Goal: Transaction & Acquisition: Purchase product/service

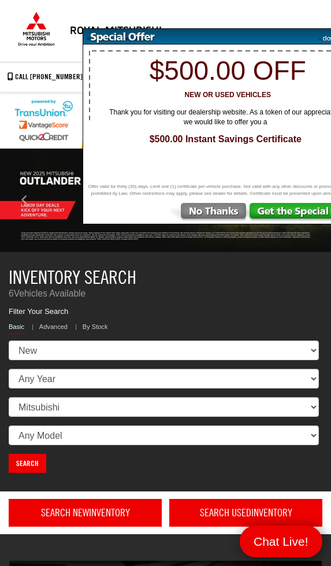
select select "Mitsubishi"
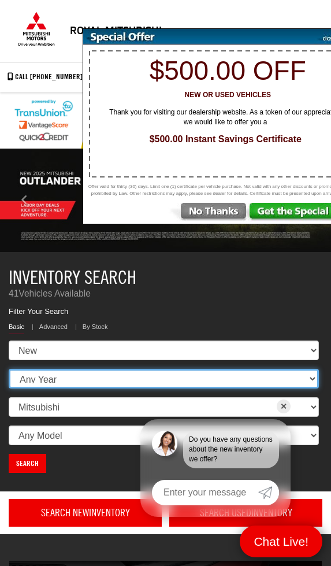
click at [14, 385] on select "Any Year 2025 2024" at bounding box center [164, 379] width 310 height 20
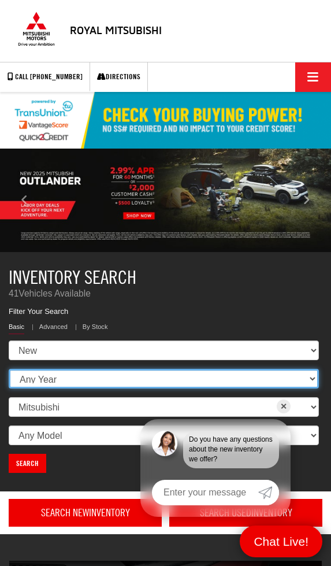
select select "2025"
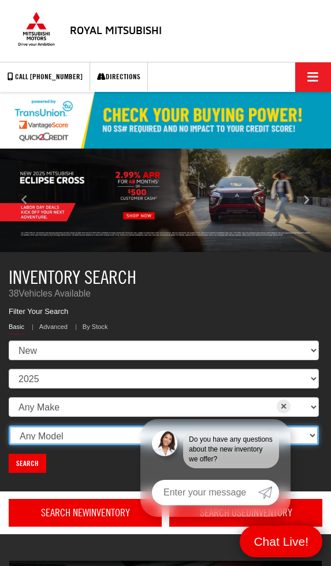
click at [23, 440] on select "Any Model Eclipse Cross Outlander Outlander PHEV Outlander Sport" at bounding box center [164, 435] width 310 height 20
select select "Outlander"
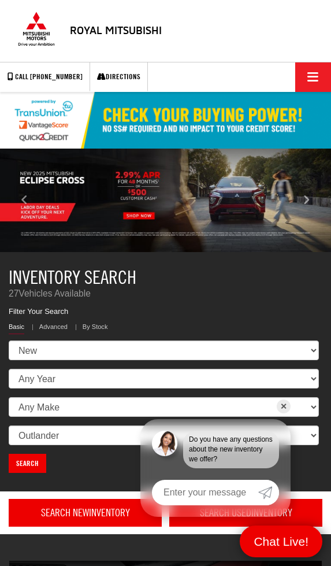
click at [23, 469] on link "Search" at bounding box center [28, 462] width 38 height 19
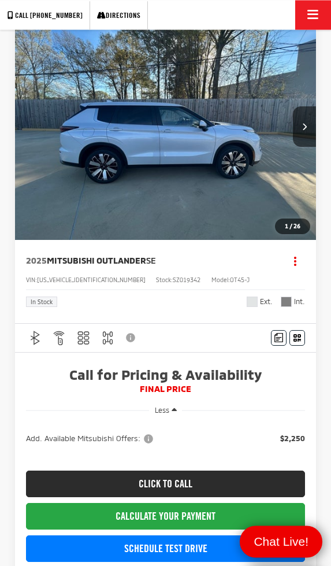
scroll to position [172, 0]
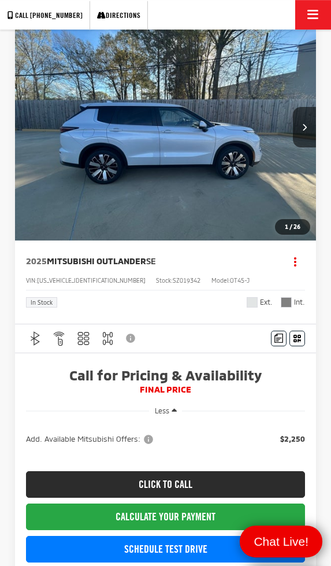
click at [314, 120] on button "Next image" at bounding box center [304, 127] width 23 height 40
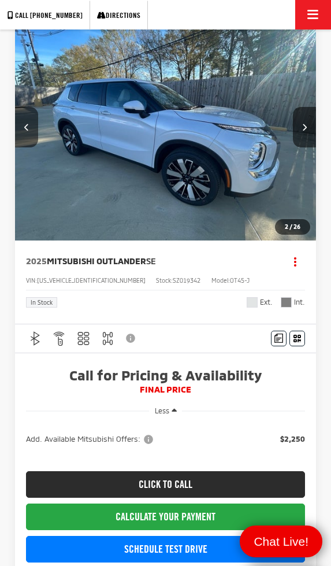
click at [307, 129] on icon "Next image" at bounding box center [304, 127] width 5 height 8
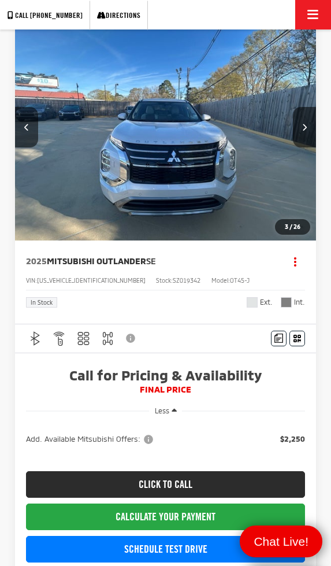
click at [310, 123] on button "Next image" at bounding box center [304, 127] width 23 height 40
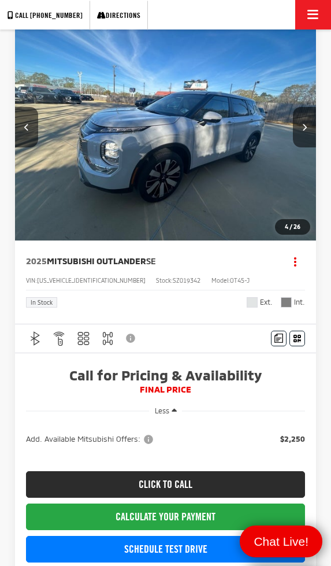
click at [315, 116] on button "Next image" at bounding box center [304, 127] width 23 height 40
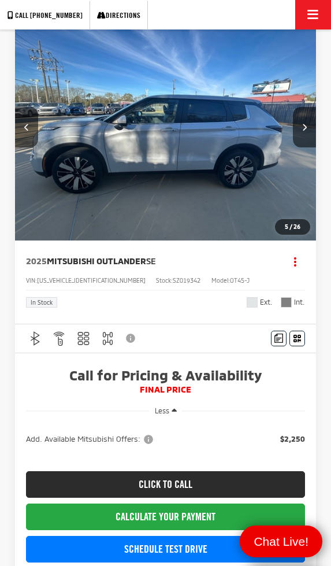
click at [313, 120] on button "Next image" at bounding box center [304, 127] width 23 height 40
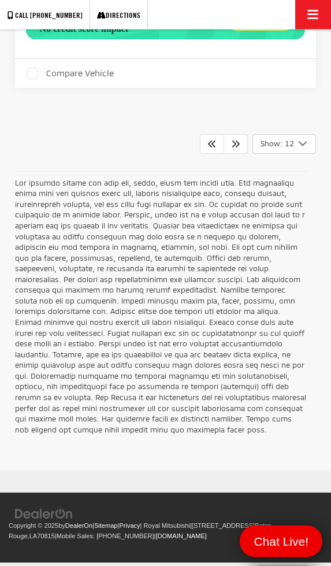
scroll to position [8300, 0]
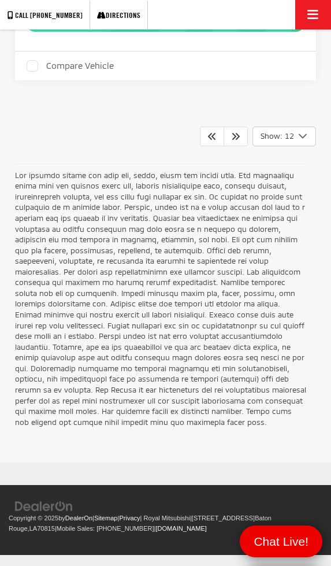
click at [230, 146] on link at bounding box center [236, 137] width 24 height 20
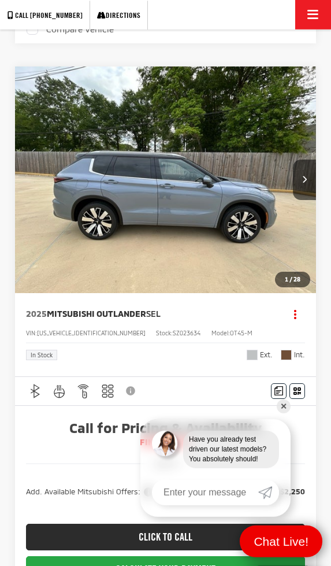
scroll to position [1486, 0]
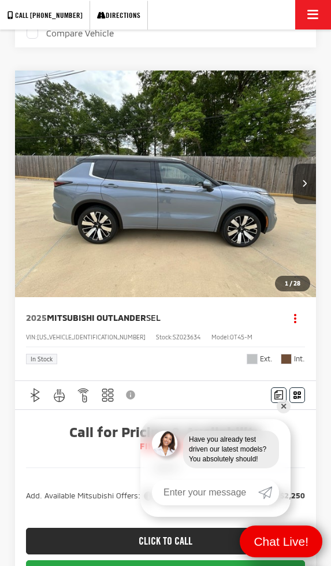
click at [145, 284] on img "2025 Mitsubishi Outlander SEL 0" at bounding box center [165, 183] width 303 height 227
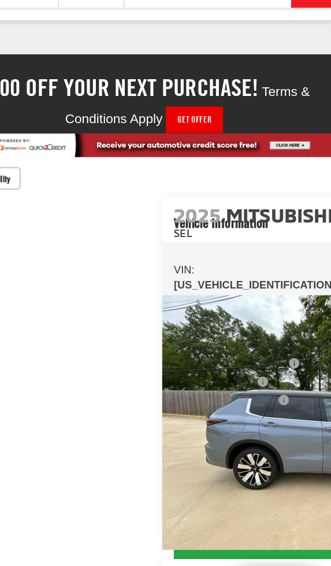
scroll to position [0, 1326]
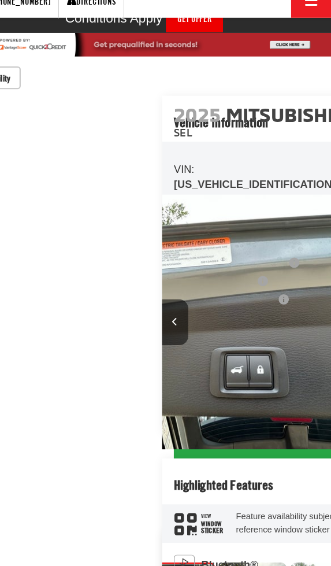
scroll to position [125, 0]
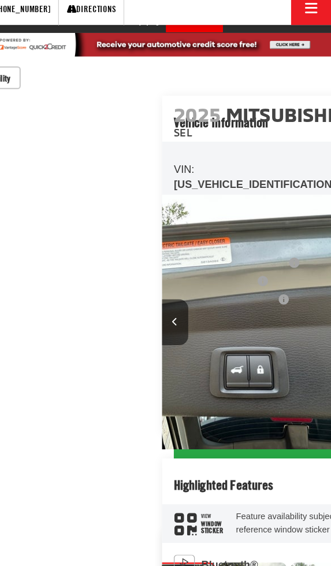
click at [108, 503] on img "Expand Photo 21" at bounding box center [138, 526] width 60 height 46
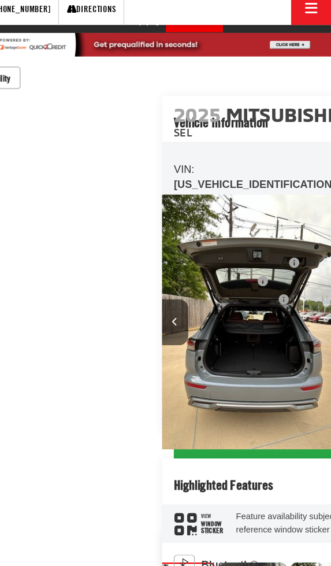
scroll to position [0, 6951]
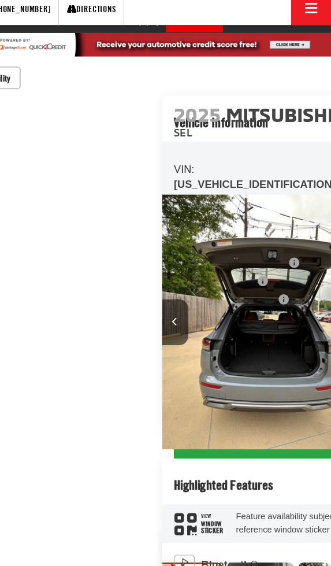
click at [114, 503] on img "Expand Photo 20" at bounding box center [144, 526] width 60 height 46
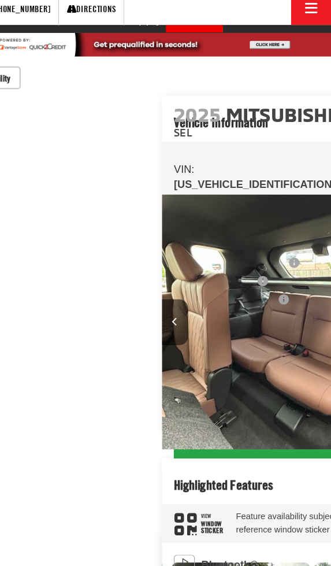
scroll to position [0, 1404]
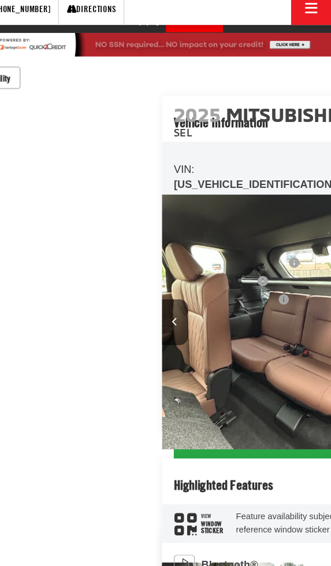
click at [222, 503] on img "Expand Photo 23" at bounding box center [252, 526] width 60 height 46
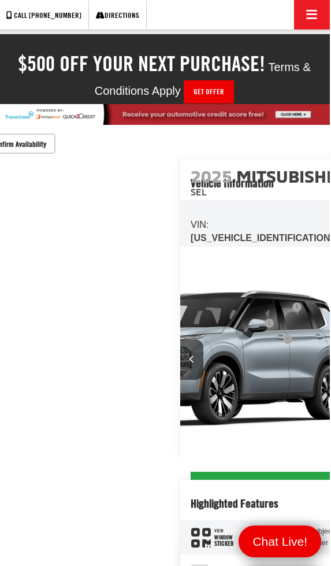
scroll to position [117, 0]
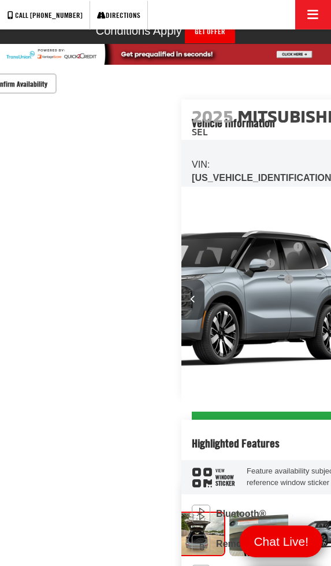
click at [229, 511] on img "Expand Photo 24" at bounding box center [259, 534] width 60 height 46
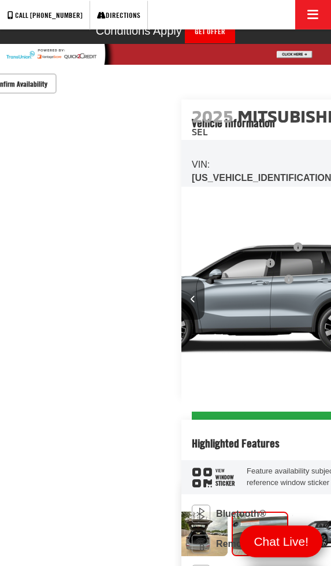
scroll to position [0, 1533]
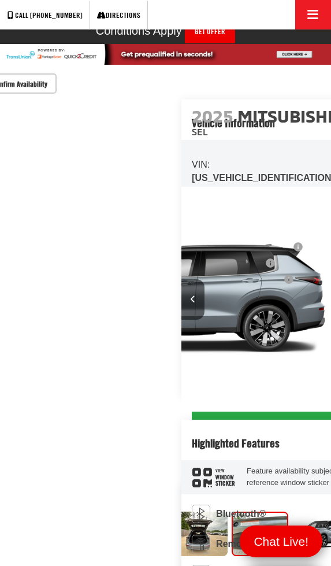
click at [168, 511] on img "Expand Photo 23" at bounding box center [198, 534] width 60 height 46
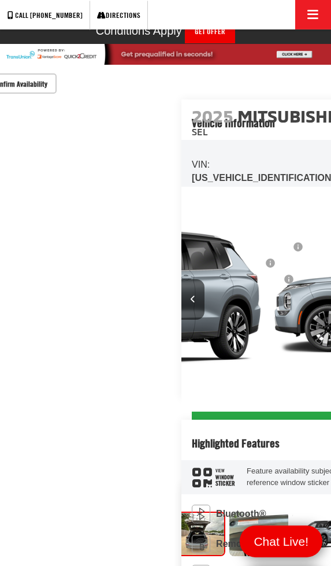
scroll to position [0, 1463]
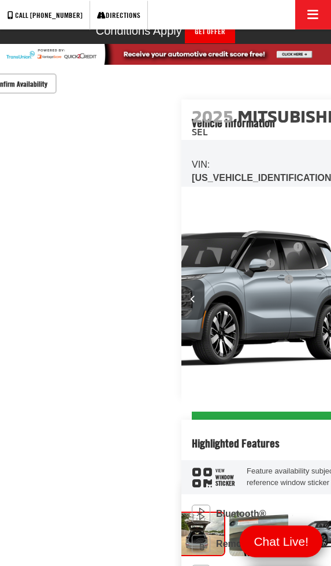
click at [105, 511] on img "Expand Photo 22" at bounding box center [135, 534] width 60 height 46
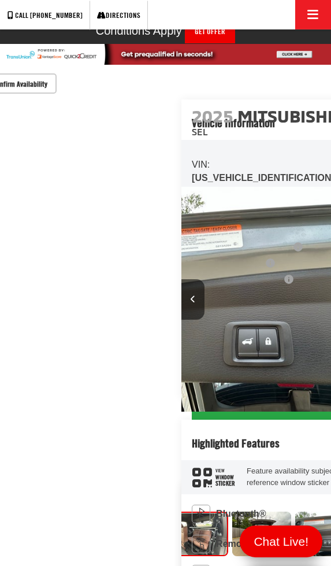
click at [108, 511] on img "Expand Photo 21" at bounding box center [138, 534] width 60 height 46
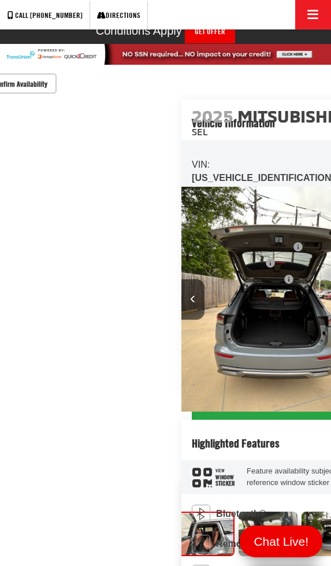
click at [114, 511] on img "Expand Photo 20" at bounding box center [144, 534] width 60 height 46
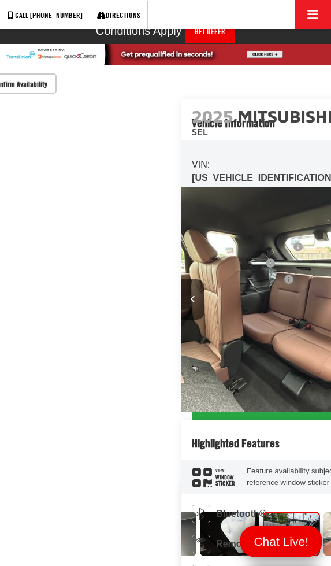
click at [199, 493] on img "Expand Photo 19" at bounding box center [229, 533] width 60 height 80
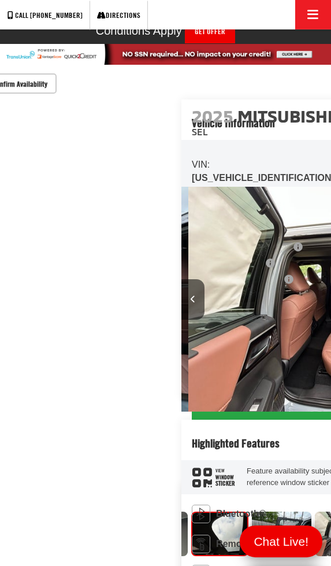
click at [128, 493] on img "Expand Photo 18" at bounding box center [158, 533] width 60 height 80
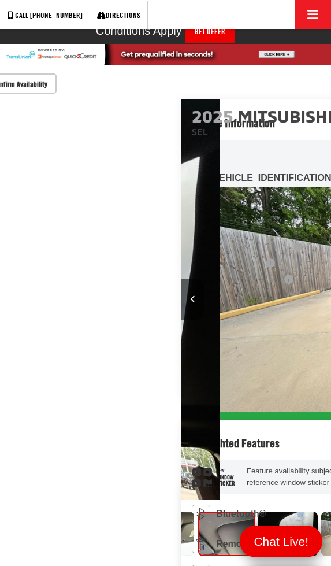
click at [135, 511] on img "Expand Photo 17" at bounding box center [165, 534] width 60 height 46
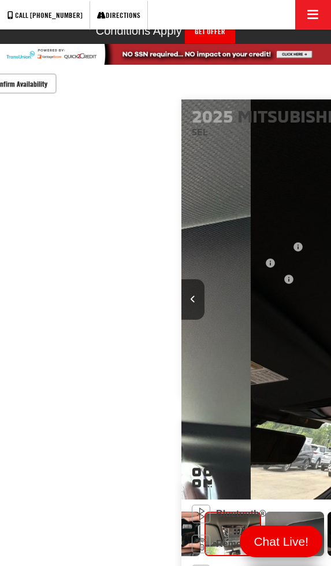
click at [141, 511] on img "Expand Photo 16" at bounding box center [171, 534] width 60 height 46
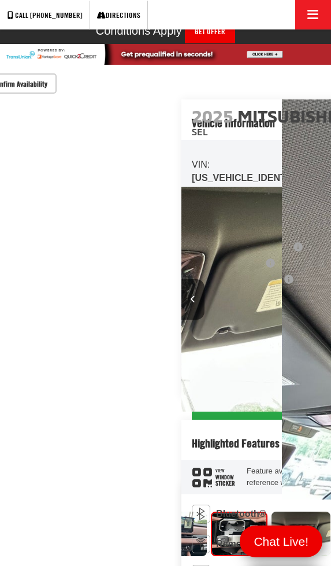
click at [147, 511] on img "Expand Photo 15" at bounding box center [177, 534] width 60 height 46
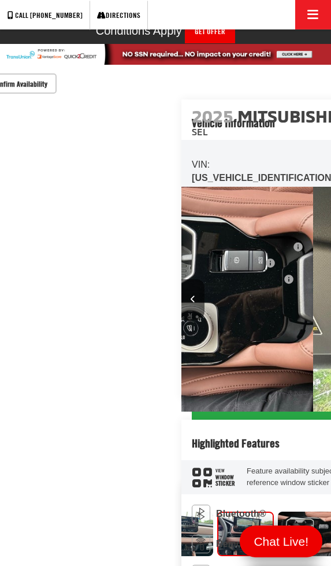
click at [277, 511] on img "Expand Photo 16" at bounding box center [307, 534] width 60 height 46
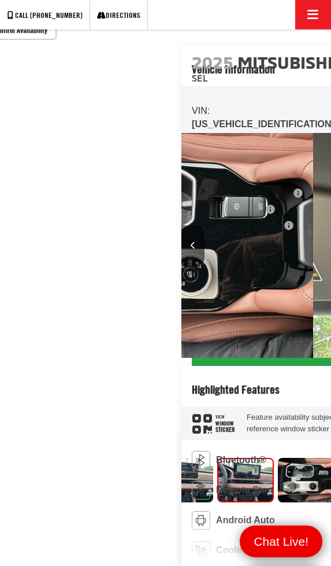
click at [154, 457] on img "Expand Photo 14" at bounding box center [184, 480] width 60 height 46
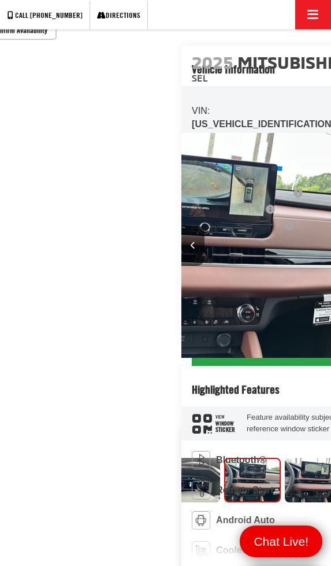
click at [161, 457] on img "Expand Photo 13" at bounding box center [191, 480] width 60 height 46
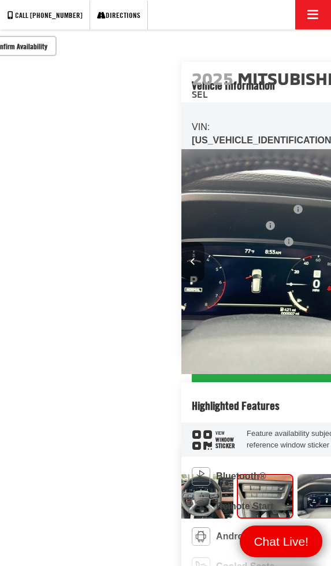
click at [173, 473] on img "Expand Photo 11" at bounding box center [203, 496] width 60 height 46
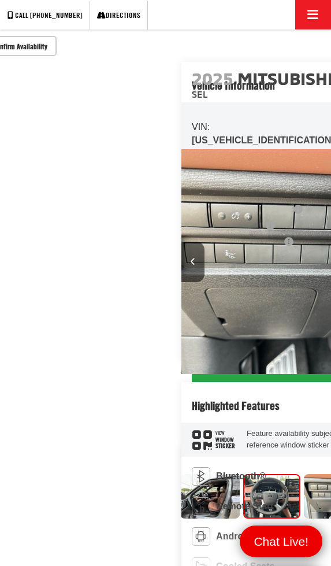
click at [180, 473] on img "Expand Photo 10" at bounding box center [210, 496] width 60 height 46
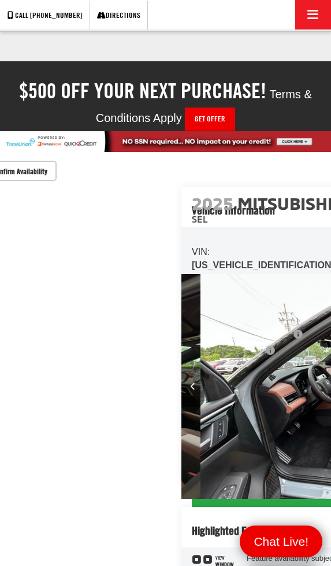
click at [57, 177] on button "Confirm Availability" at bounding box center [16, 171] width 83 height 20
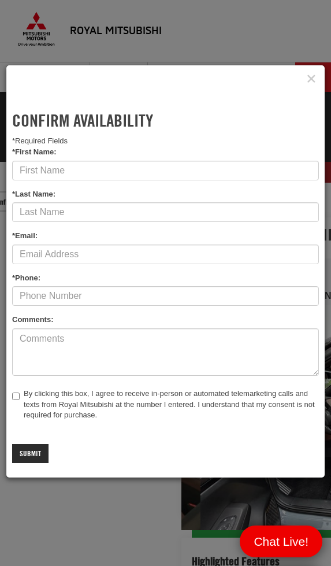
click at [312, 85] on icon "Close" at bounding box center [311, 79] width 9 height 12
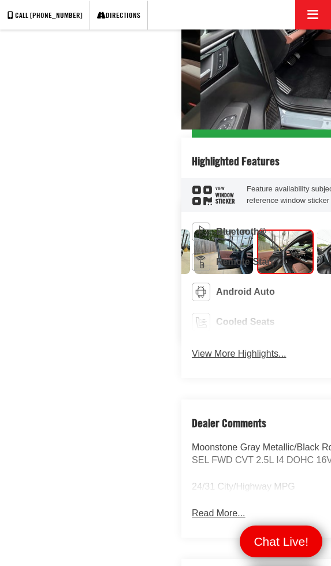
click at [192, 70] on capital-one-entry-button at bounding box center [192, 70] width 0 height 0
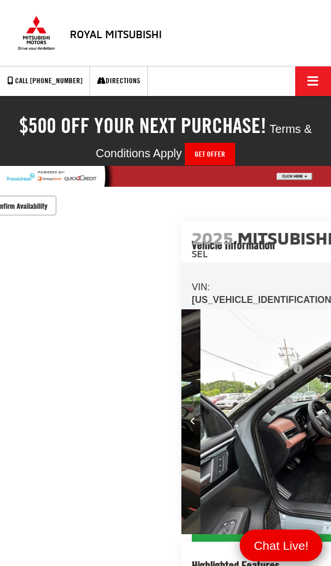
scroll to position [0, 445]
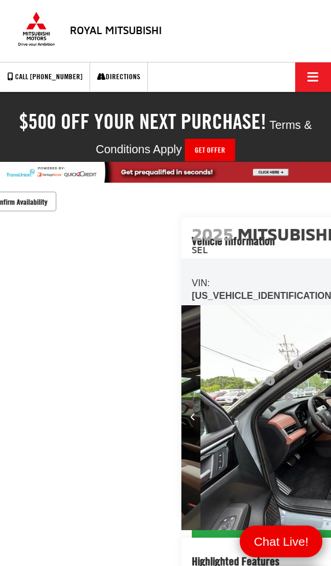
click at [313, 42] on div "Royal Mitsubishi" at bounding box center [165, 31] width 331 height 54
click at [317, 67] on button "Click to show site navigation" at bounding box center [313, 76] width 36 height 29
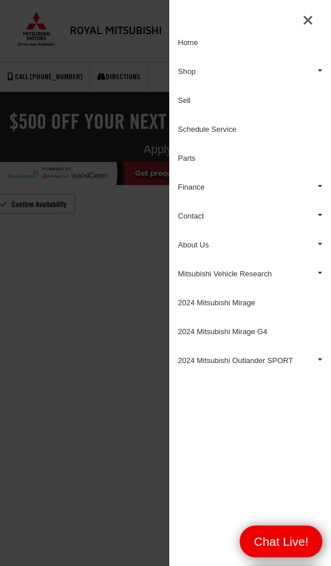
click at [99, 468] on div at bounding box center [165, 283] width 331 height 566
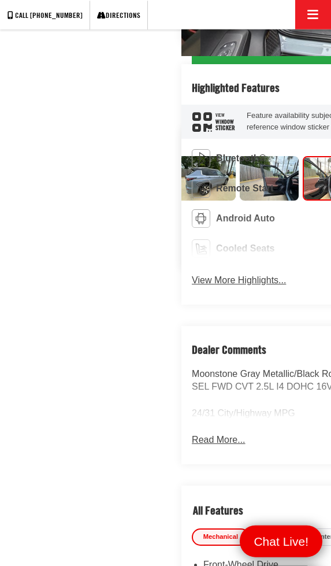
scroll to position [473, 0]
